Goal: Transaction & Acquisition: Purchase product/service

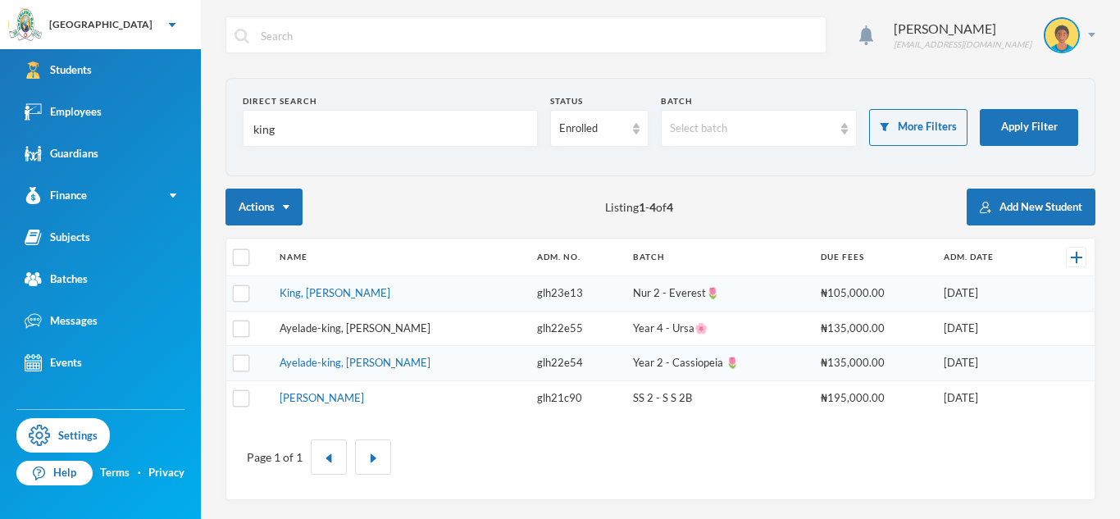
click at [403, 326] on link "Ayelade-king, [PERSON_NAME]" at bounding box center [355, 327] width 151 height 13
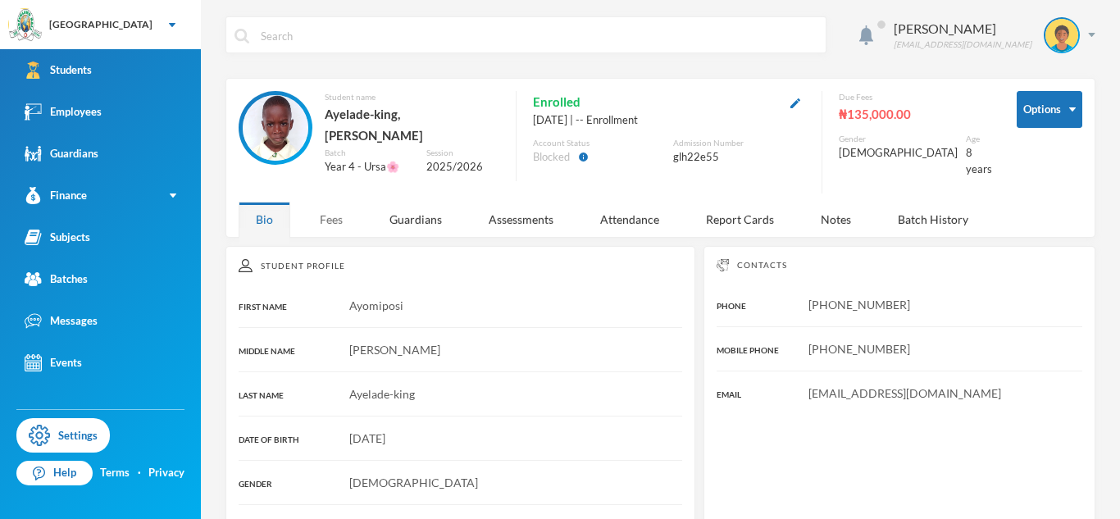
click at [334, 213] on div "Fees" at bounding box center [331, 219] width 57 height 35
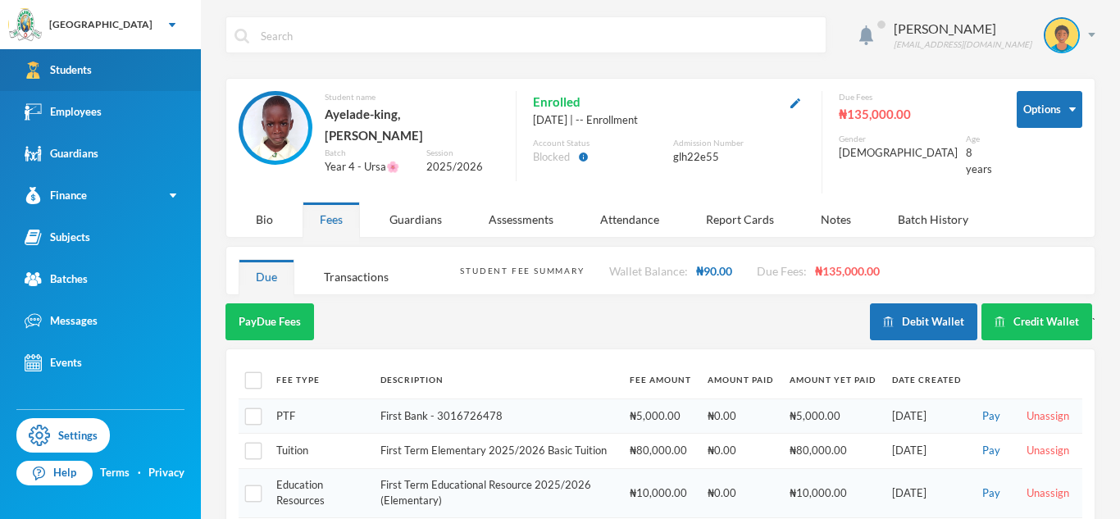
click at [121, 66] on link "Students" at bounding box center [100, 70] width 201 height 42
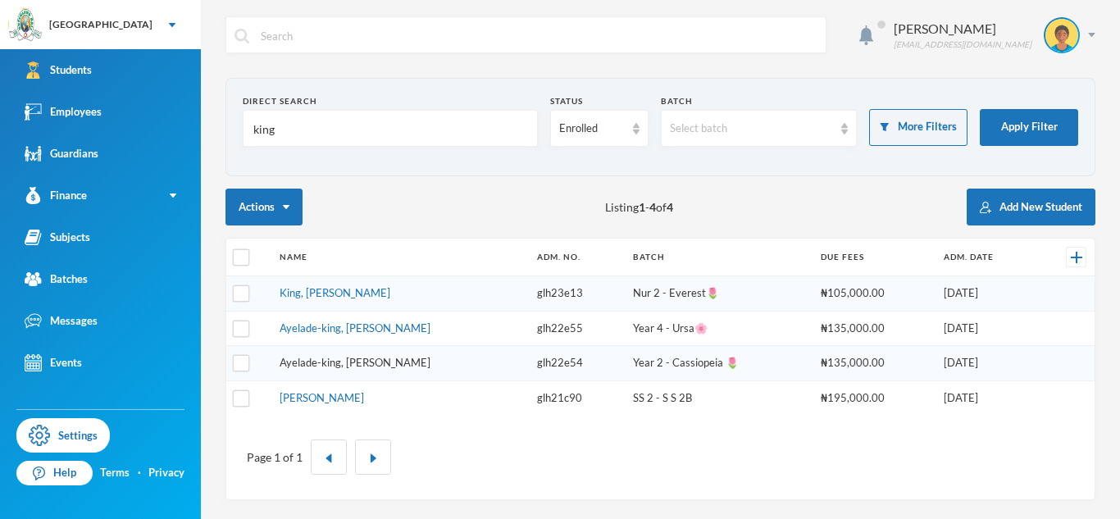
click at [376, 362] on link "Ayelade-king, [PERSON_NAME]" at bounding box center [355, 362] width 151 height 13
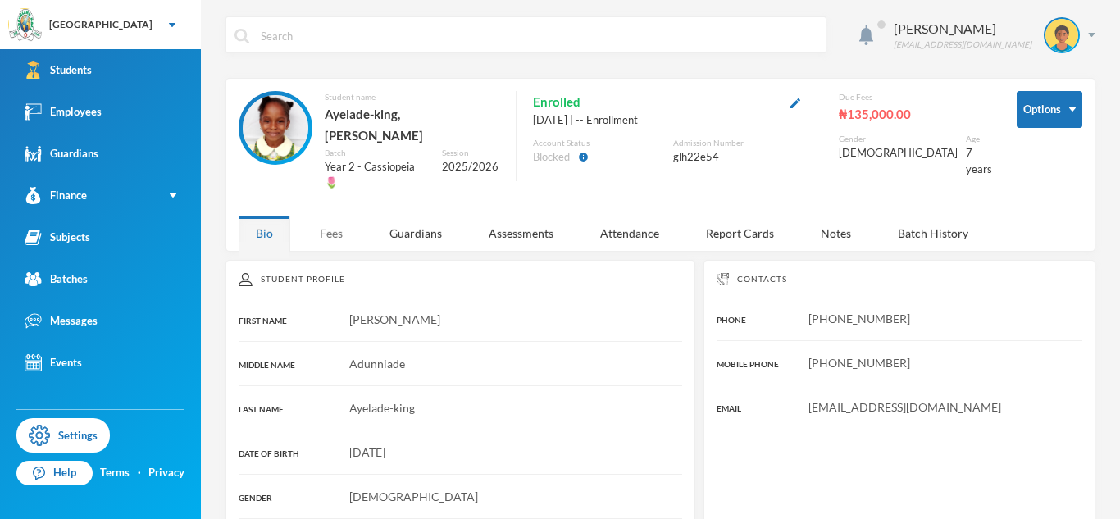
click at [341, 224] on div "Fees" at bounding box center [331, 233] width 57 height 35
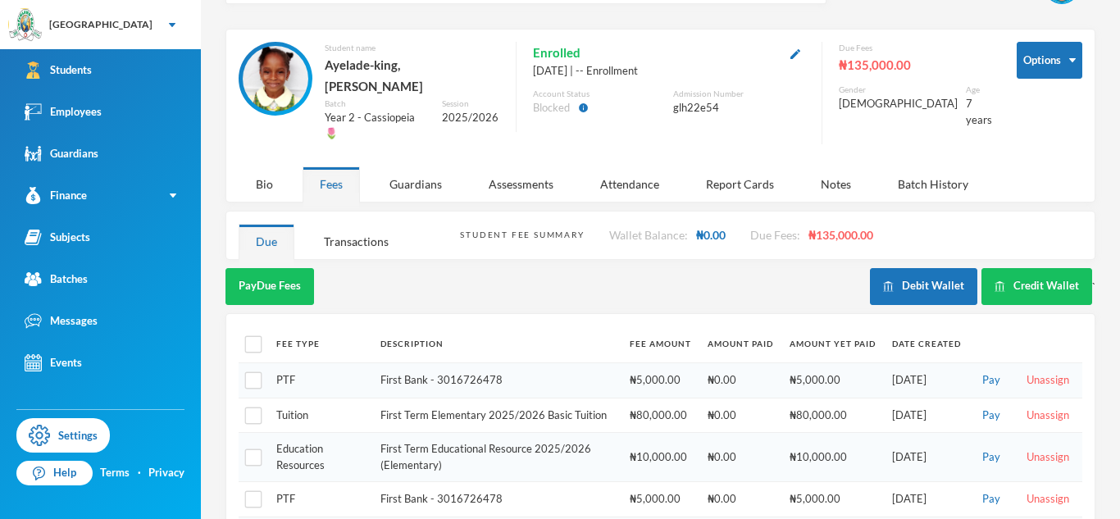
scroll to position [51, 0]
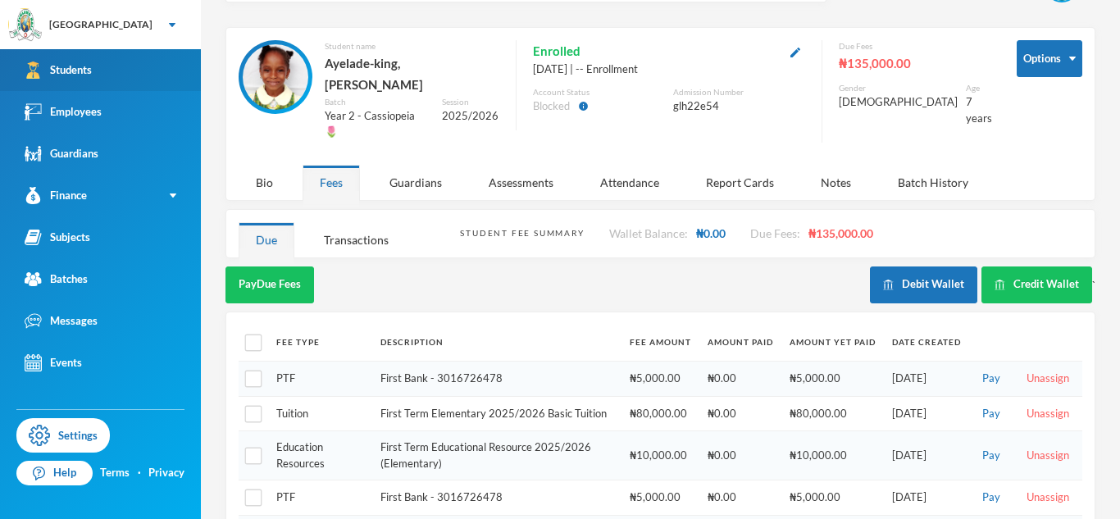
click at [95, 67] on link "Students" at bounding box center [100, 70] width 201 height 42
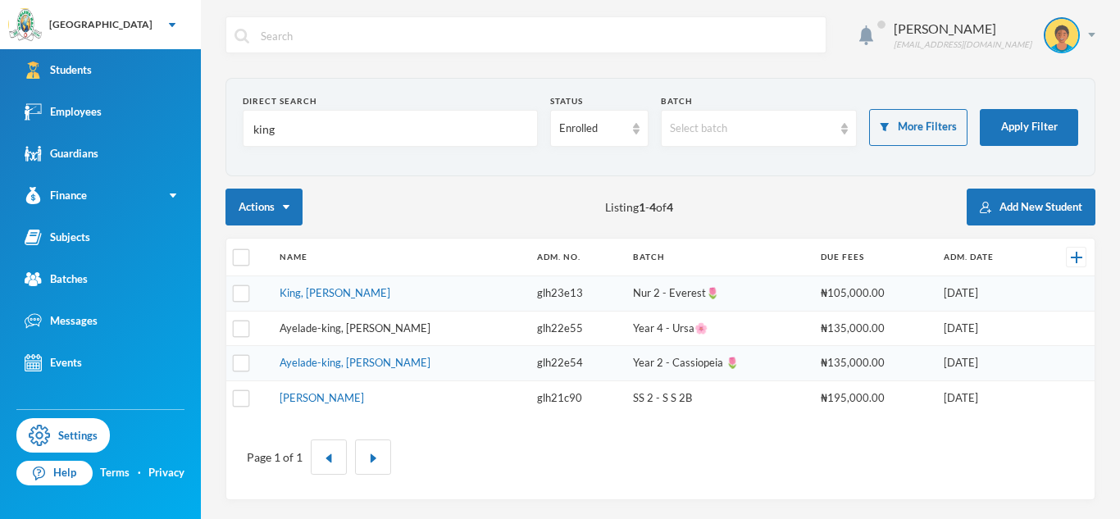
click at [396, 324] on link "Ayelade-king, [PERSON_NAME]" at bounding box center [355, 327] width 151 height 13
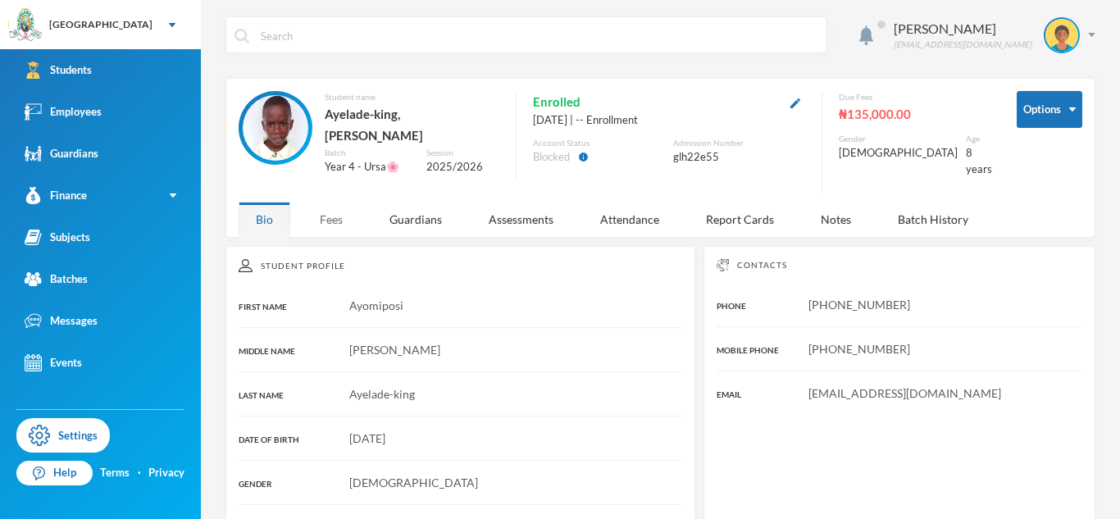
click at [330, 207] on div "Fees" at bounding box center [331, 219] width 57 height 35
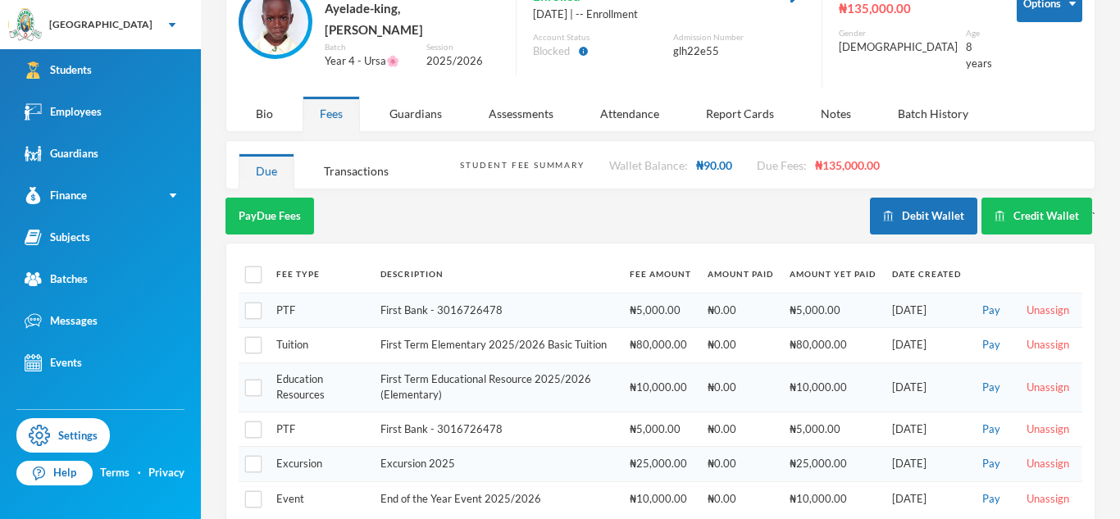
scroll to position [120, 0]
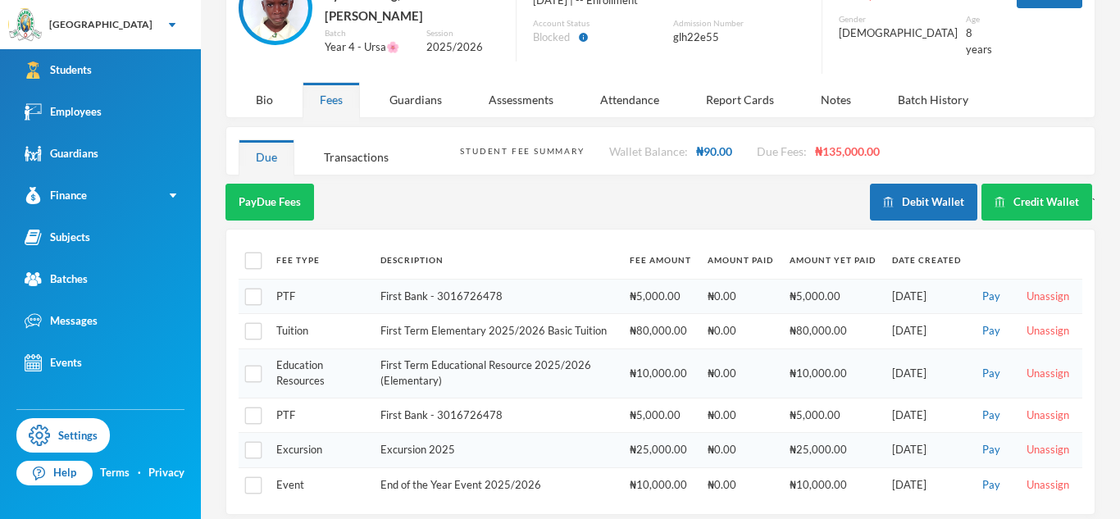
click at [485, 325] on td "First Term Elementary 2025/2026 Basic Tuition" at bounding box center [496, 331] width 249 height 35
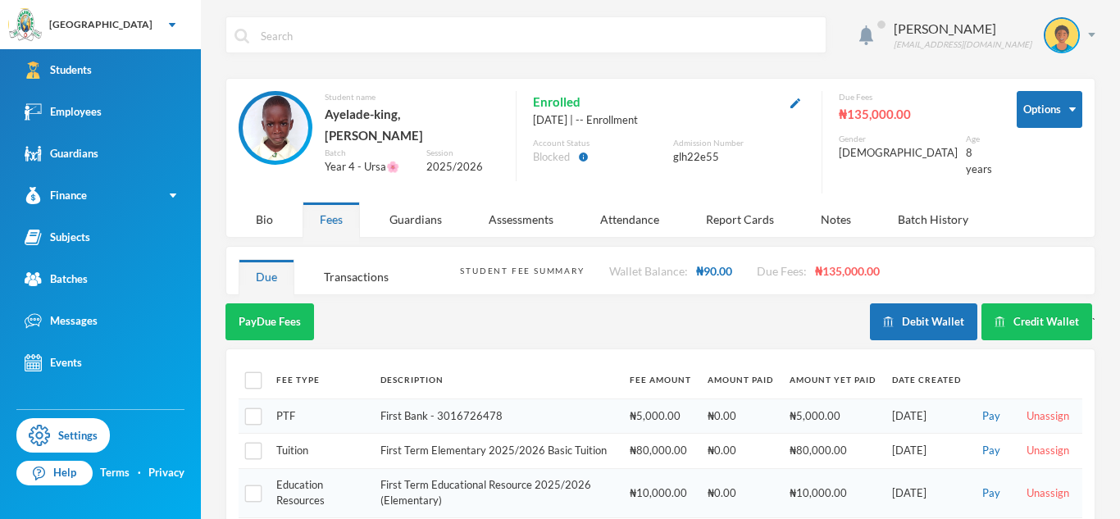
click at [534, 310] on div "Pay Due Fees" at bounding box center [548, 321] width 645 height 37
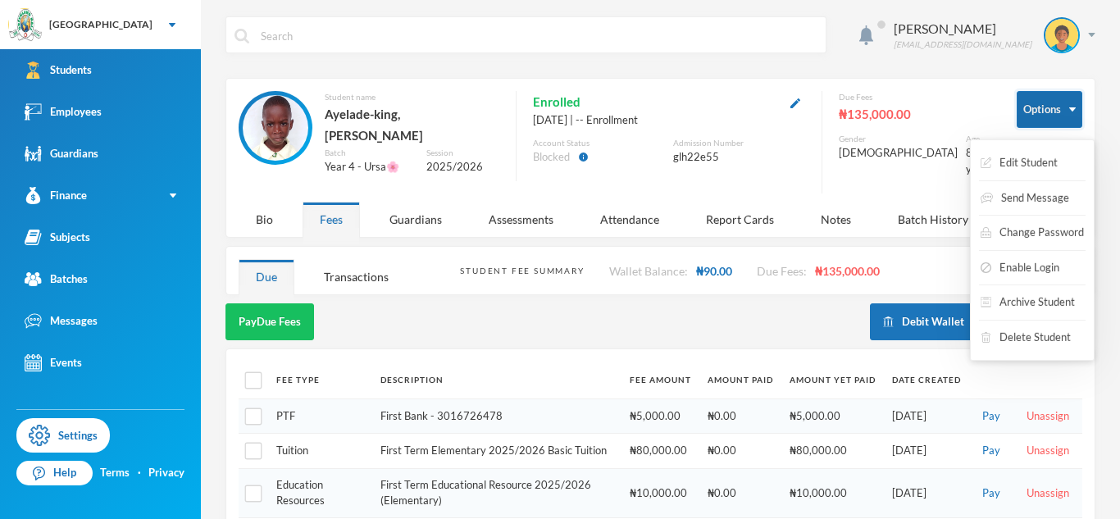
click at [1060, 103] on button "Options" at bounding box center [1050, 109] width 66 height 37
click at [1045, 267] on button "Enable Login" at bounding box center [1020, 268] width 82 height 30
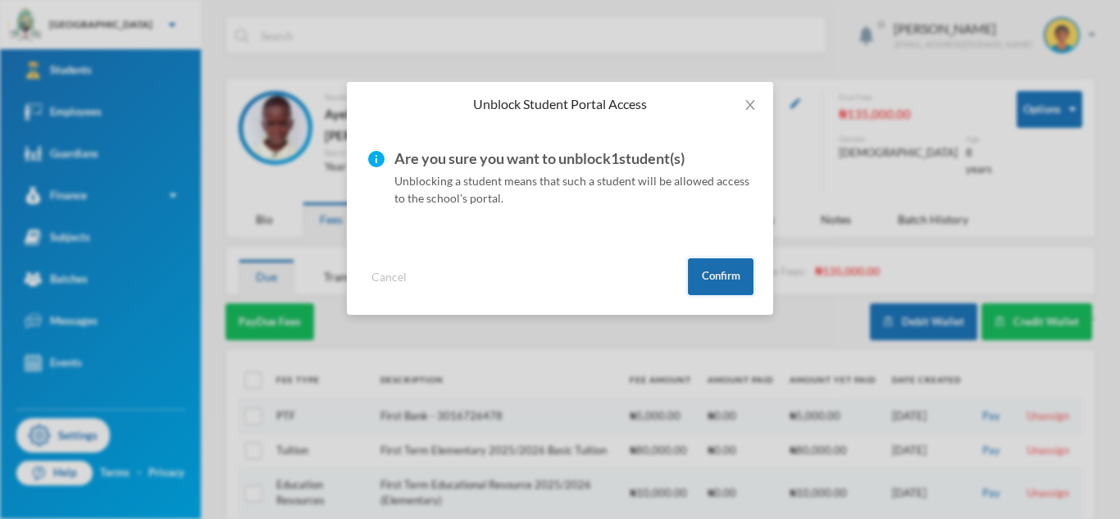
click at [727, 277] on button "Confirm" at bounding box center [721, 276] width 66 height 37
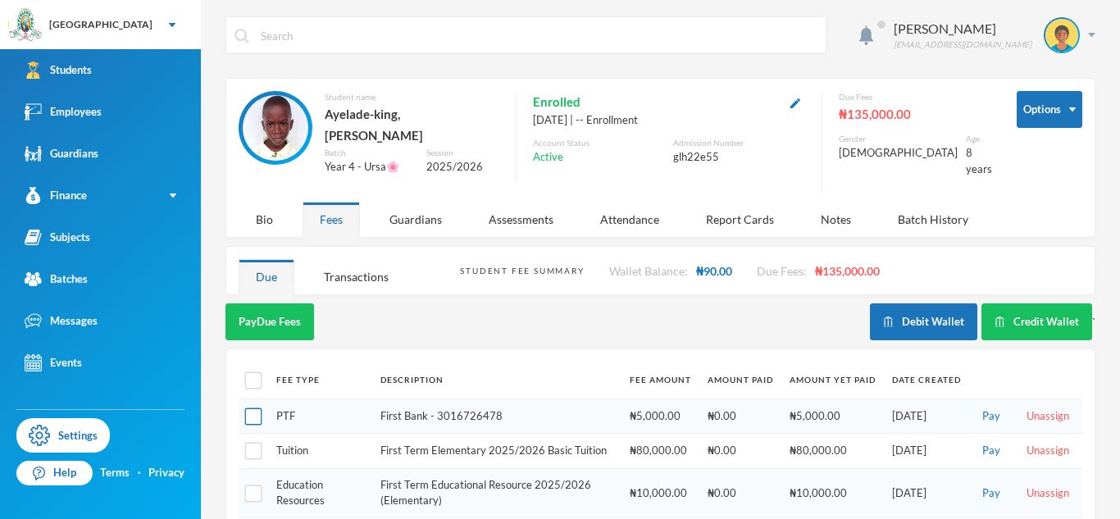
click at [250, 408] on input "checkbox" at bounding box center [253, 416] width 17 height 17
checkbox input "true"
click at [284, 321] on button "Pay Selected (1)" at bounding box center [276, 321] width 101 height 37
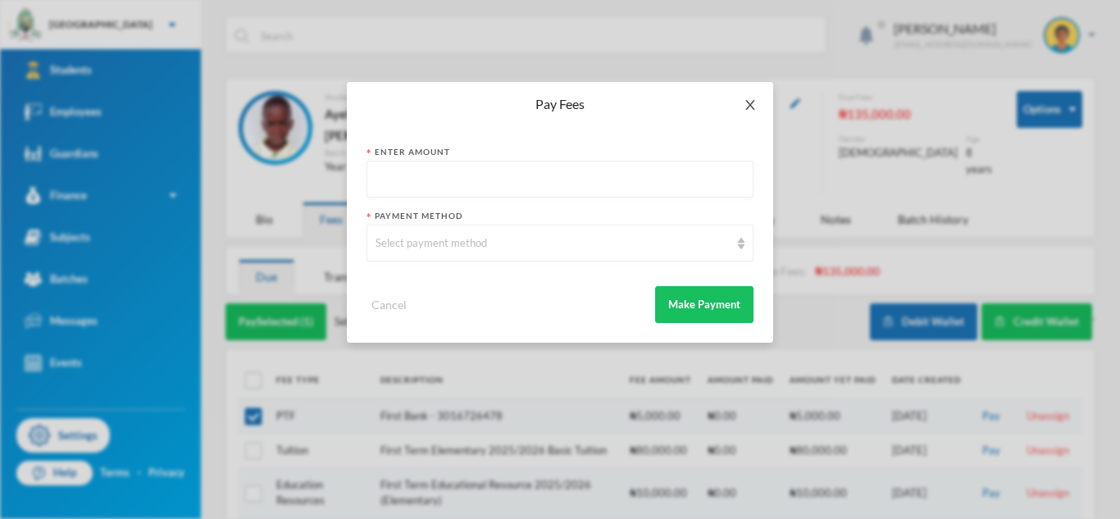
click at [750, 97] on span "Close" at bounding box center [750, 105] width 46 height 46
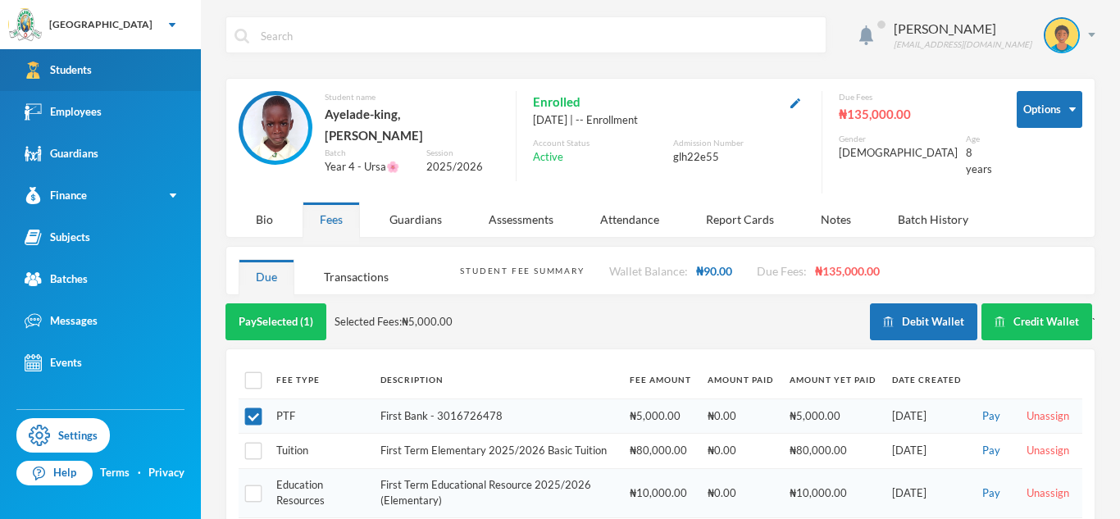
click at [135, 79] on link "Students" at bounding box center [100, 70] width 201 height 42
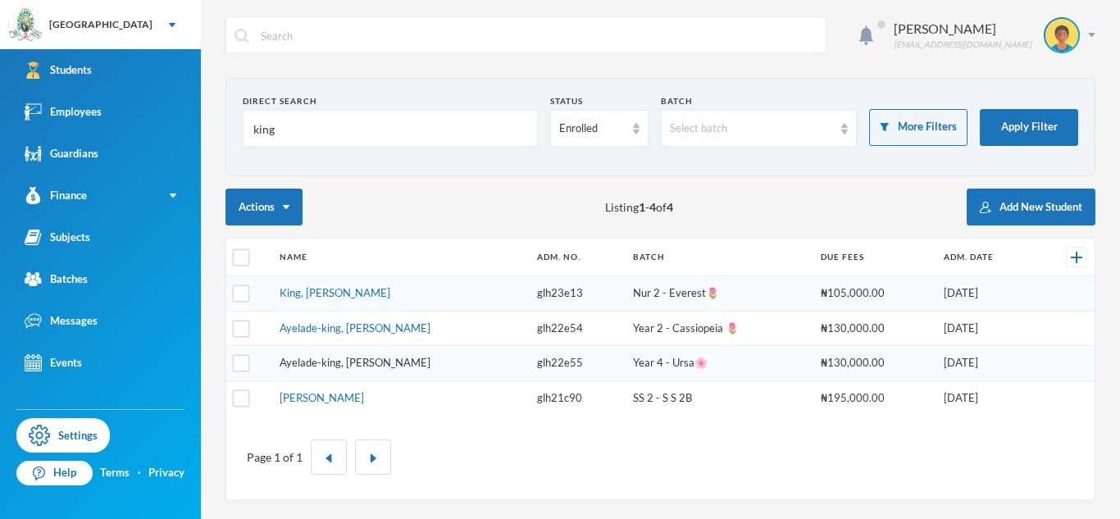
click at [386, 364] on link "Ayelade-king, [PERSON_NAME]" at bounding box center [355, 362] width 151 height 13
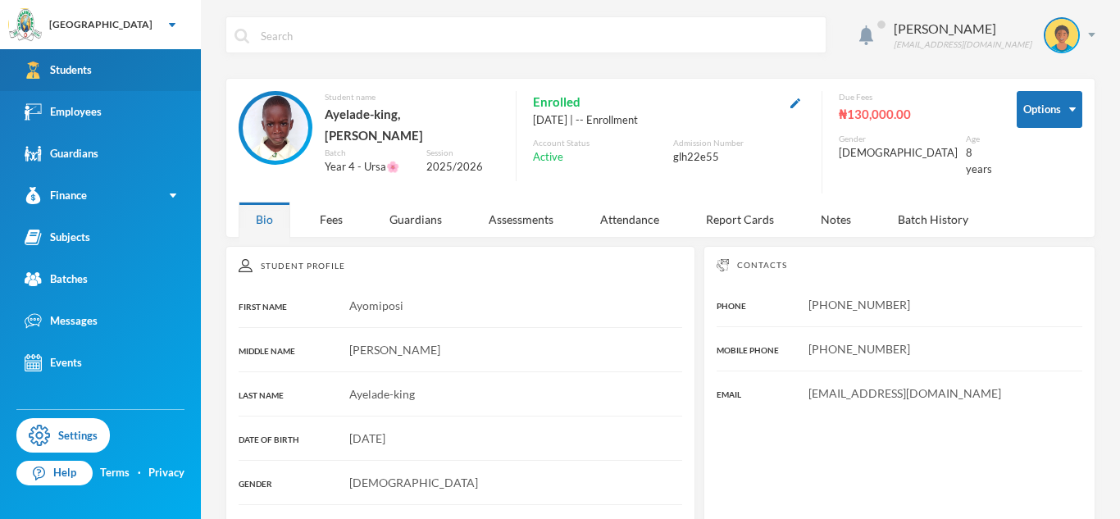
click at [163, 69] on link "Students" at bounding box center [100, 70] width 201 height 42
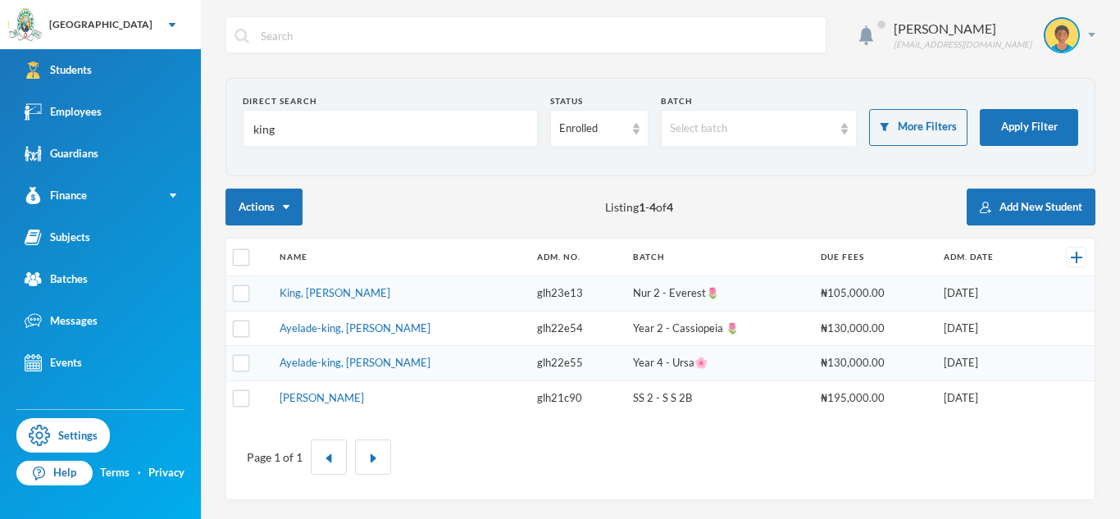
click at [256, 136] on input "king" at bounding box center [390, 129] width 277 height 37
type input "Badung"
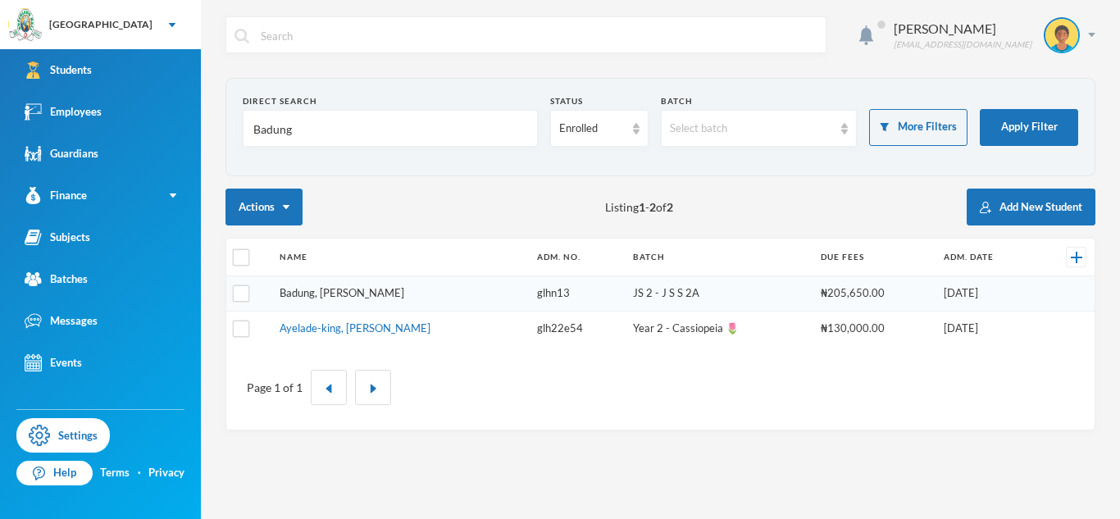
click at [353, 293] on link "Badung, [PERSON_NAME]" at bounding box center [342, 292] width 125 height 13
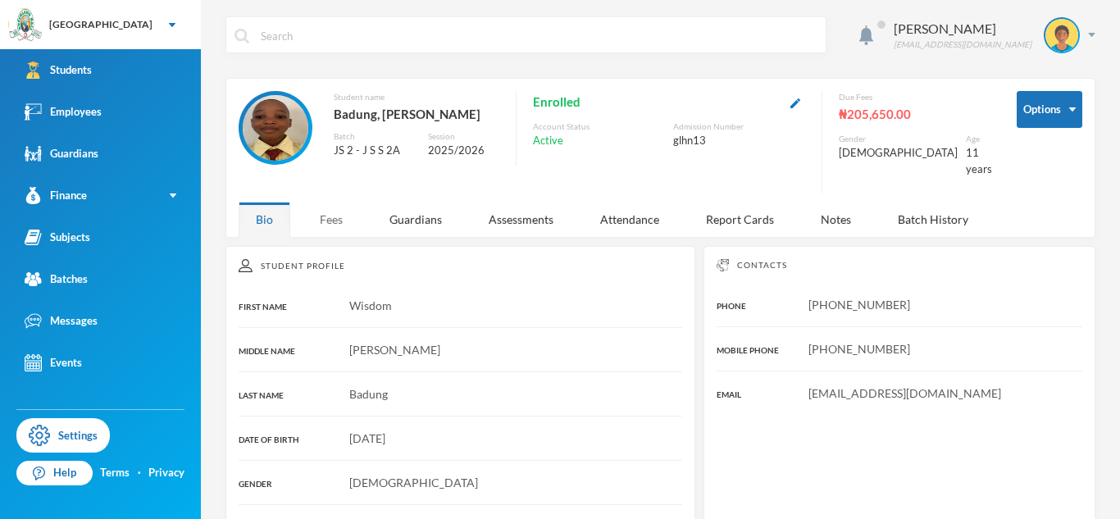
click at [333, 209] on div "Fees" at bounding box center [331, 219] width 57 height 35
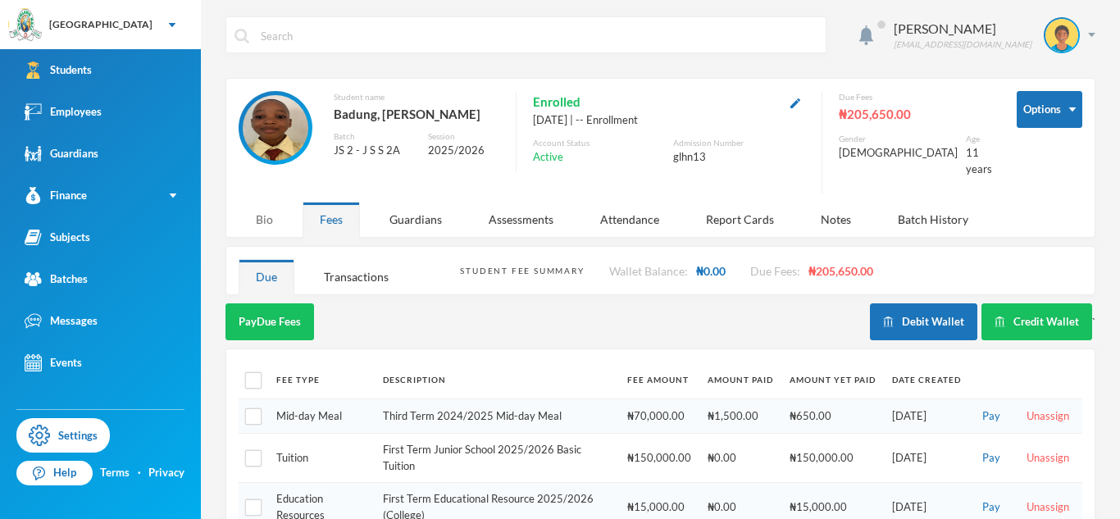
click at [276, 211] on div "Bio" at bounding box center [265, 219] width 52 height 35
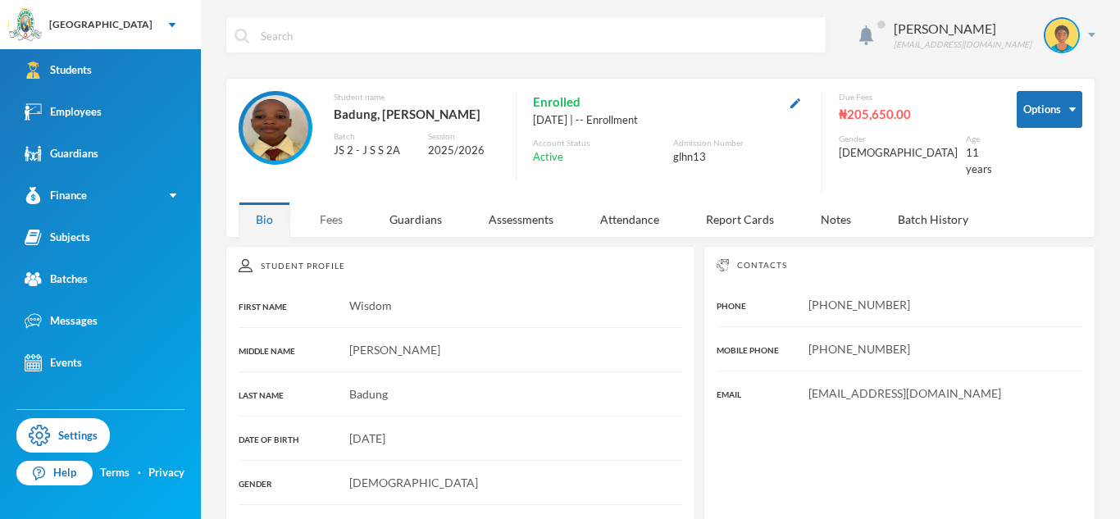
click at [333, 205] on div "Fees" at bounding box center [331, 219] width 57 height 35
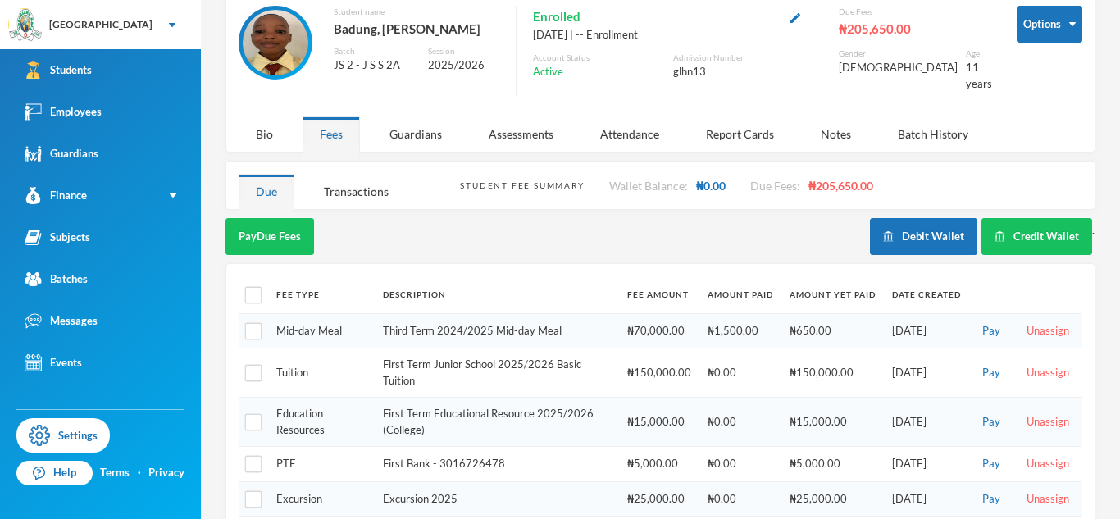
scroll to position [89, 0]
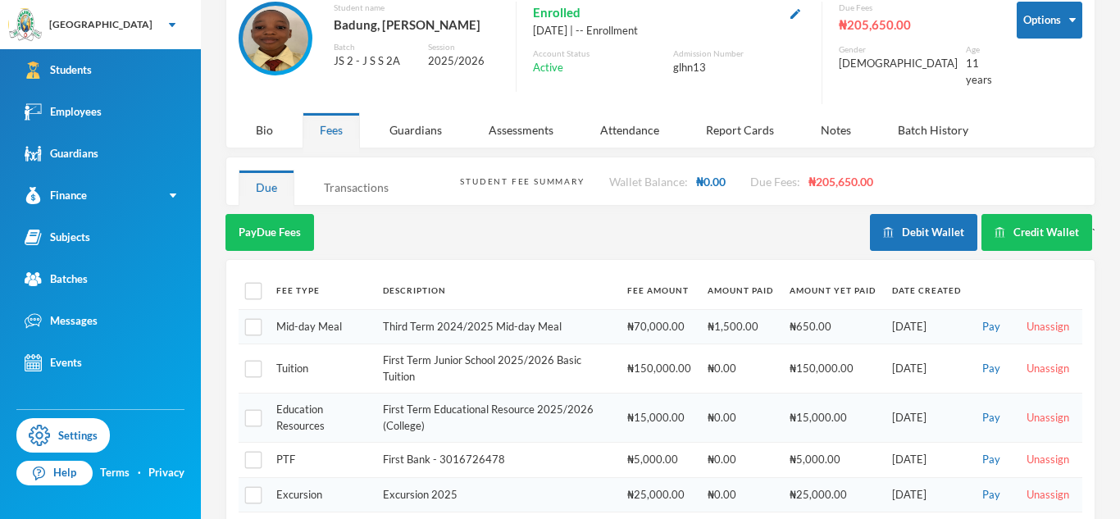
click at [367, 184] on div "Transactions" at bounding box center [356, 187] width 99 height 35
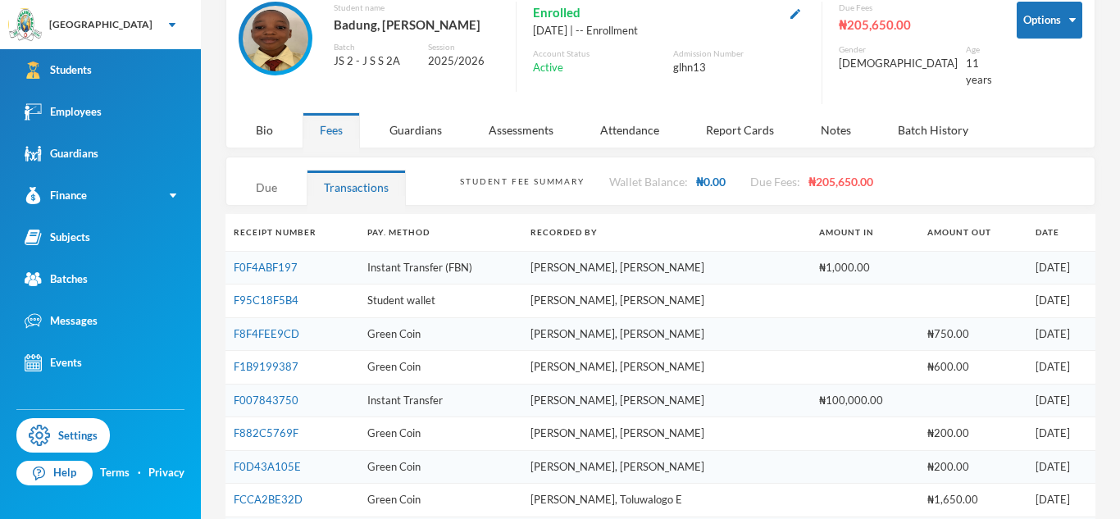
click at [267, 170] on div "Due" at bounding box center [267, 187] width 56 height 35
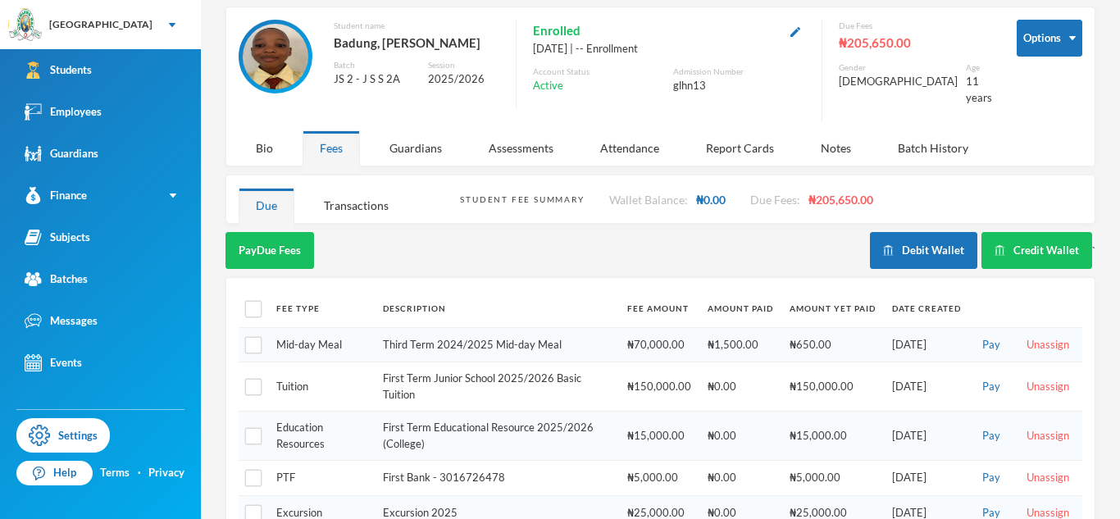
scroll to position [0, 0]
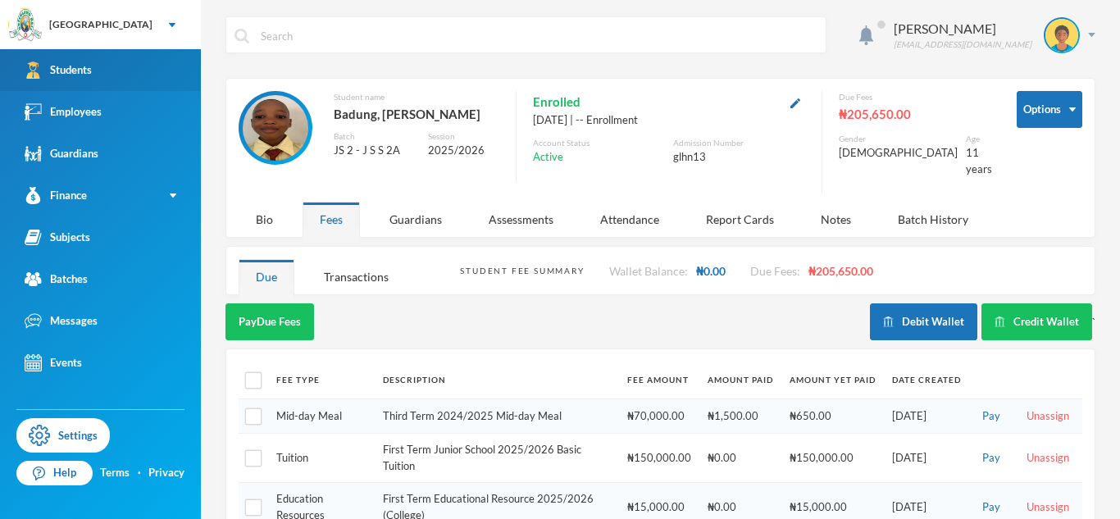
click at [67, 72] on div "Students" at bounding box center [58, 70] width 67 height 17
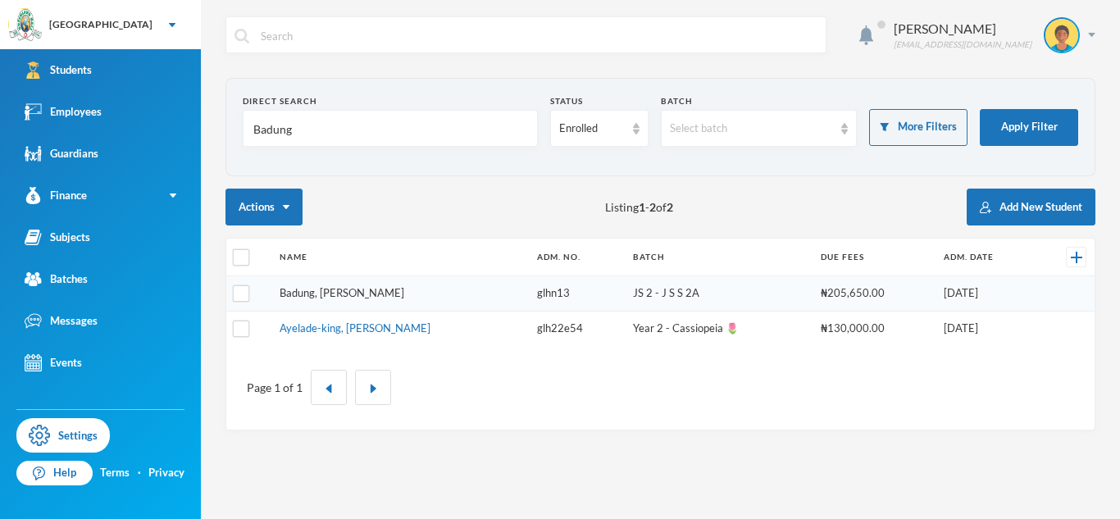
click at [373, 287] on link "Badung, [PERSON_NAME]" at bounding box center [342, 292] width 125 height 13
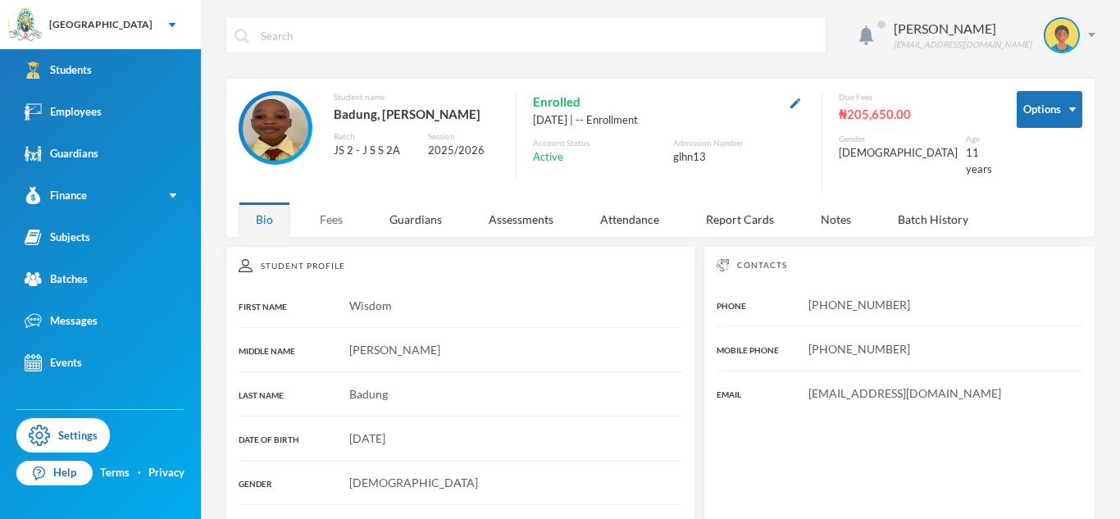
click at [333, 212] on div "Fees" at bounding box center [331, 219] width 57 height 35
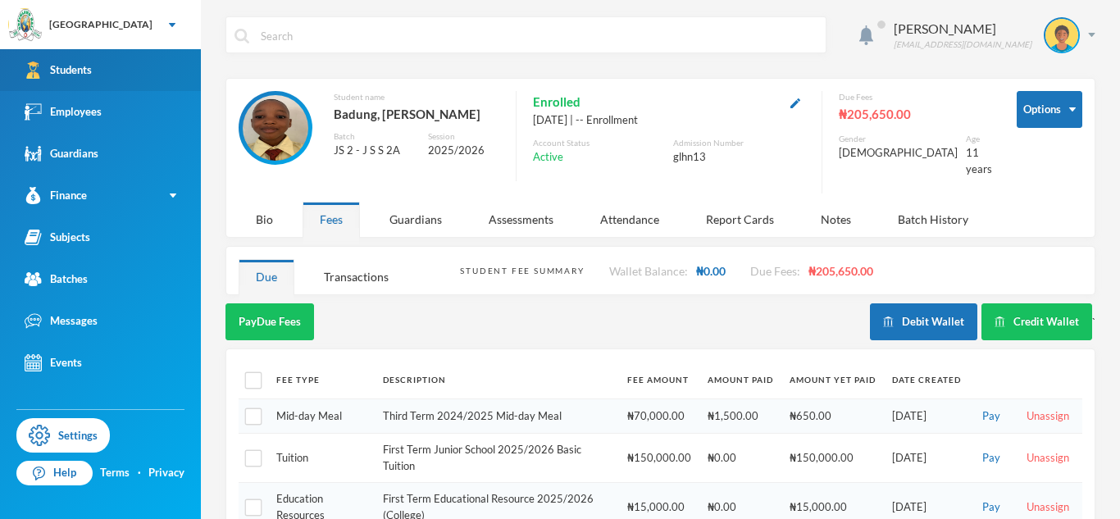
click at [162, 76] on link "Students" at bounding box center [100, 70] width 201 height 42
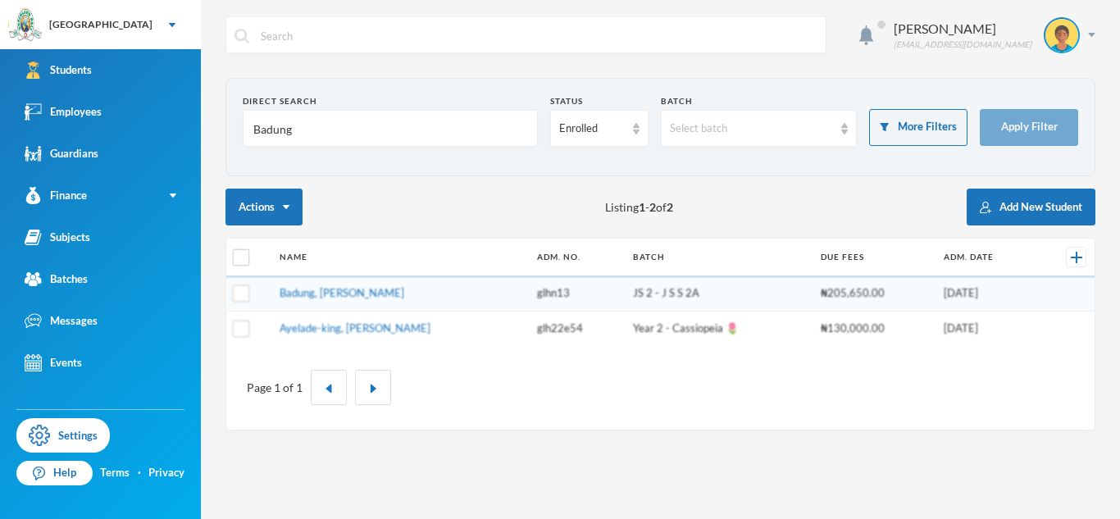
click at [273, 134] on input "Badung" at bounding box center [390, 129] width 277 height 37
type input "nwojiji"
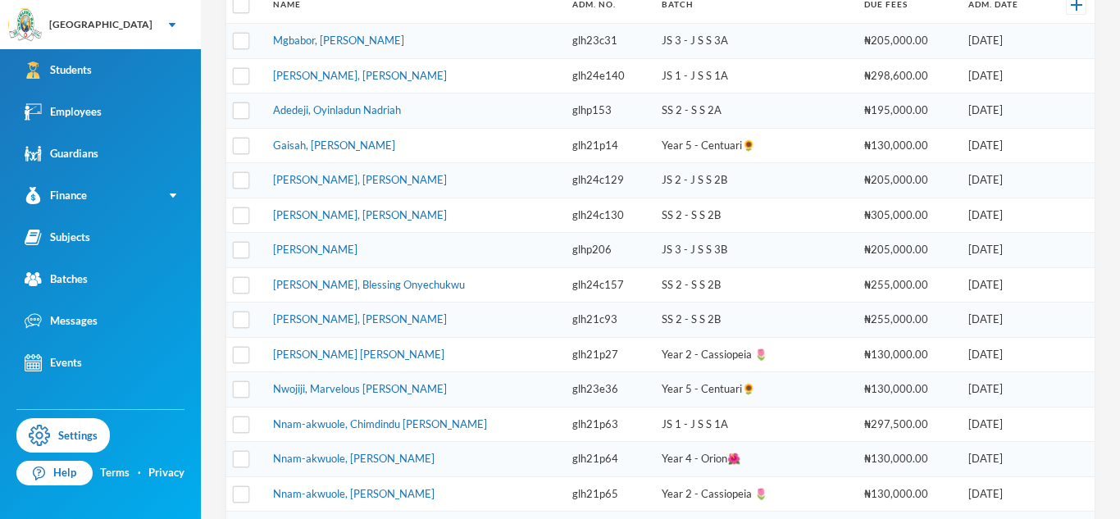
scroll to position [271, 0]
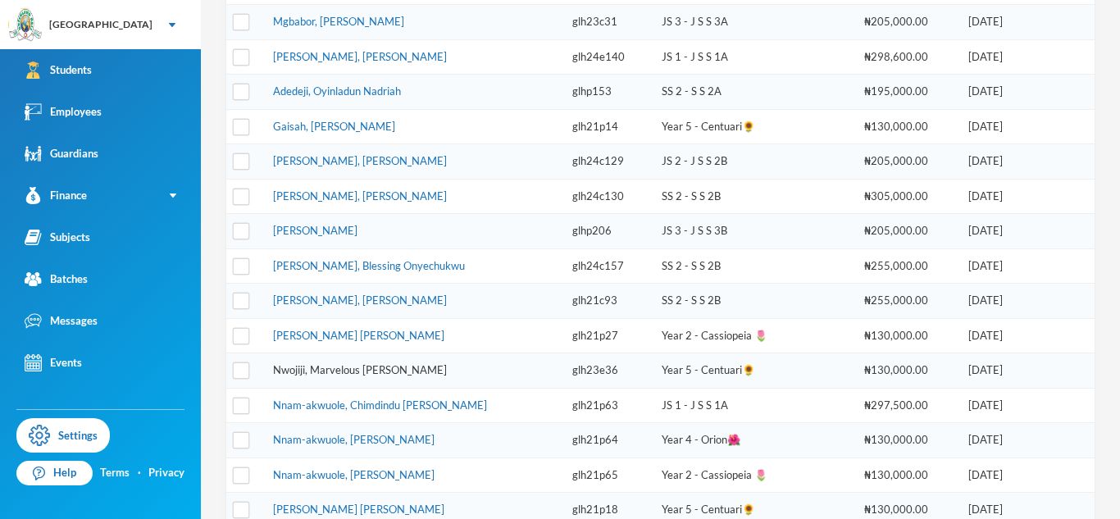
click at [340, 371] on link "Nwojiji, Marvelous [PERSON_NAME]" at bounding box center [360, 369] width 174 height 13
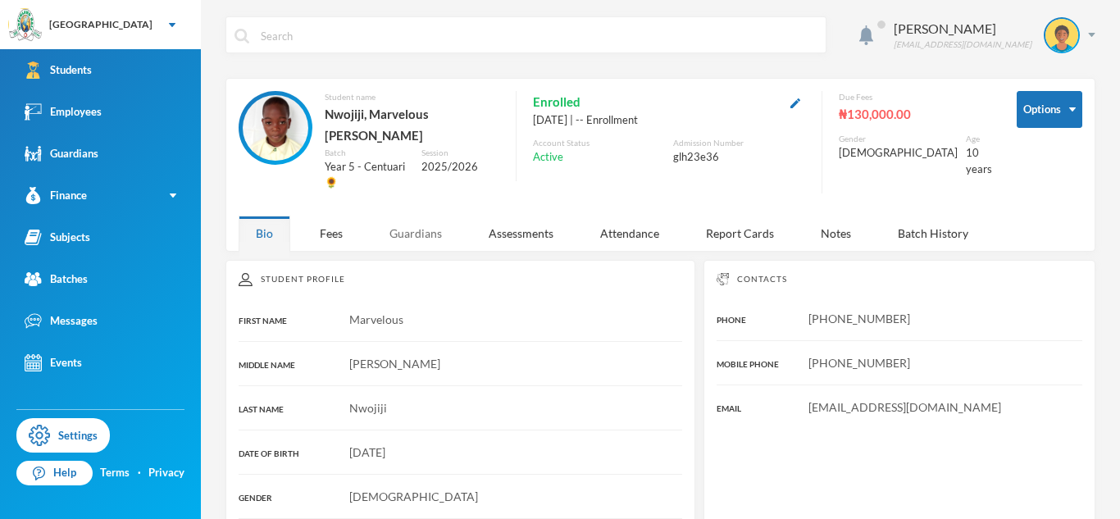
click at [430, 217] on div "Guardians" at bounding box center [415, 233] width 87 height 35
